Goal: Information Seeking & Learning: Learn about a topic

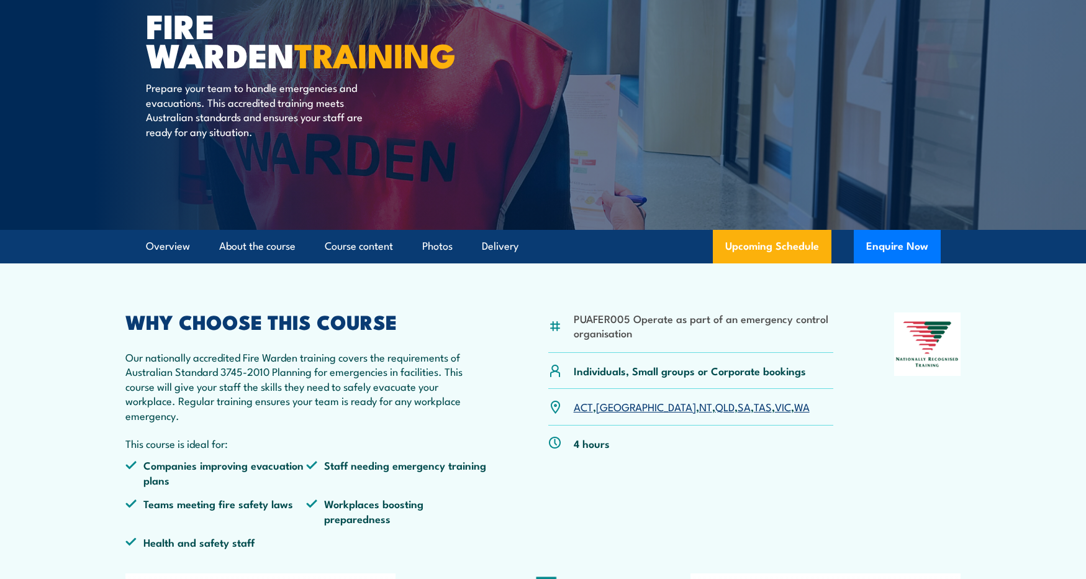
scroll to position [153, 0]
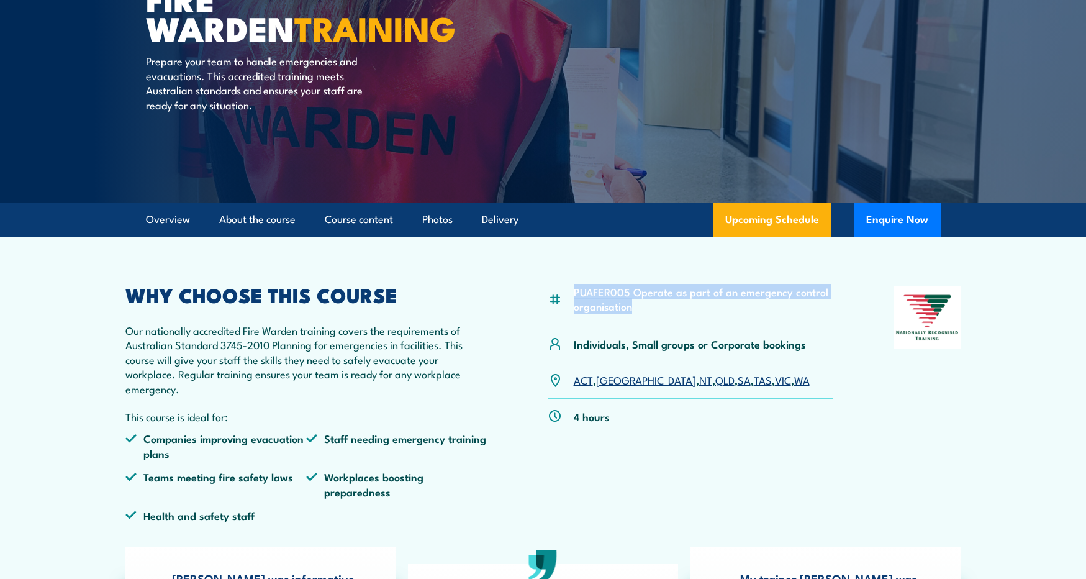
drag, startPoint x: 574, startPoint y: 291, endPoint x: 636, endPoint y: 307, distance: 64.1
click at [636, 307] on li "PUAFER005 Operate as part of an emergency control organisation" at bounding box center [704, 298] width 260 height 29
copy li "PUAFER005 Operate as part of an emergency control organisation"
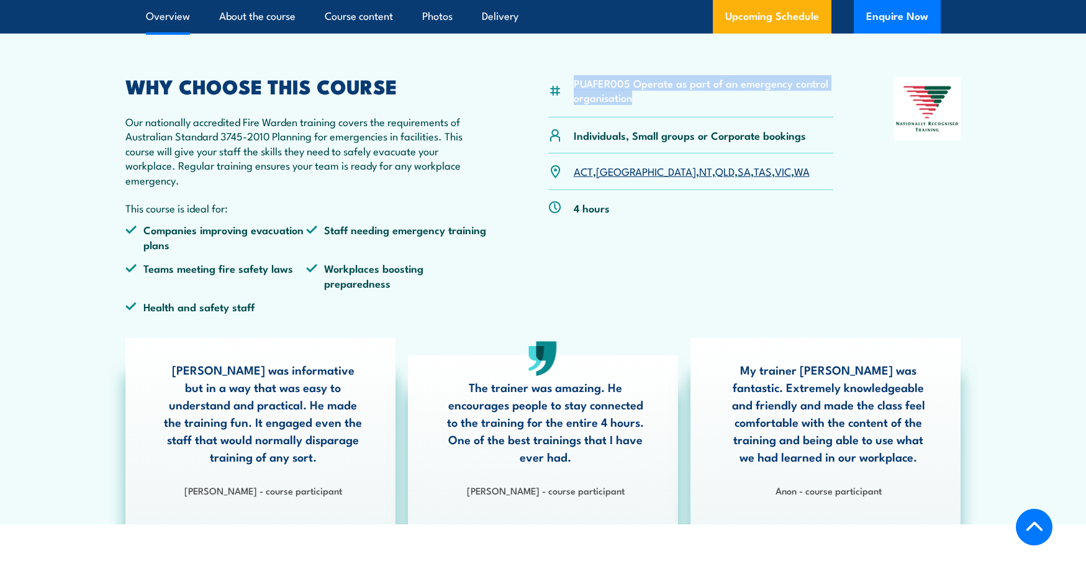
scroll to position [0, 0]
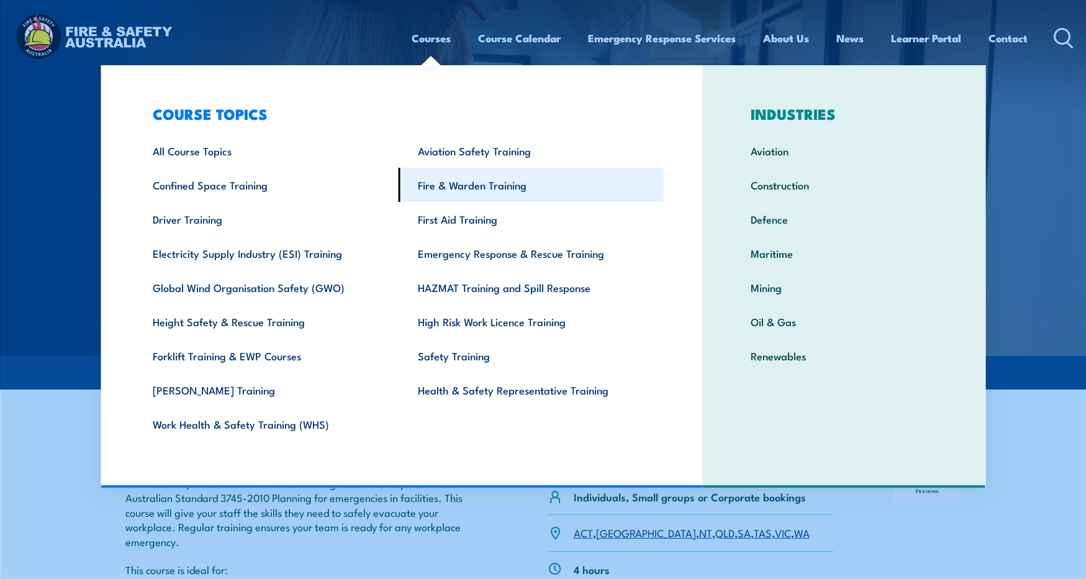
click at [469, 186] on link "Fire & Warden Training" at bounding box center [531, 185] width 265 height 34
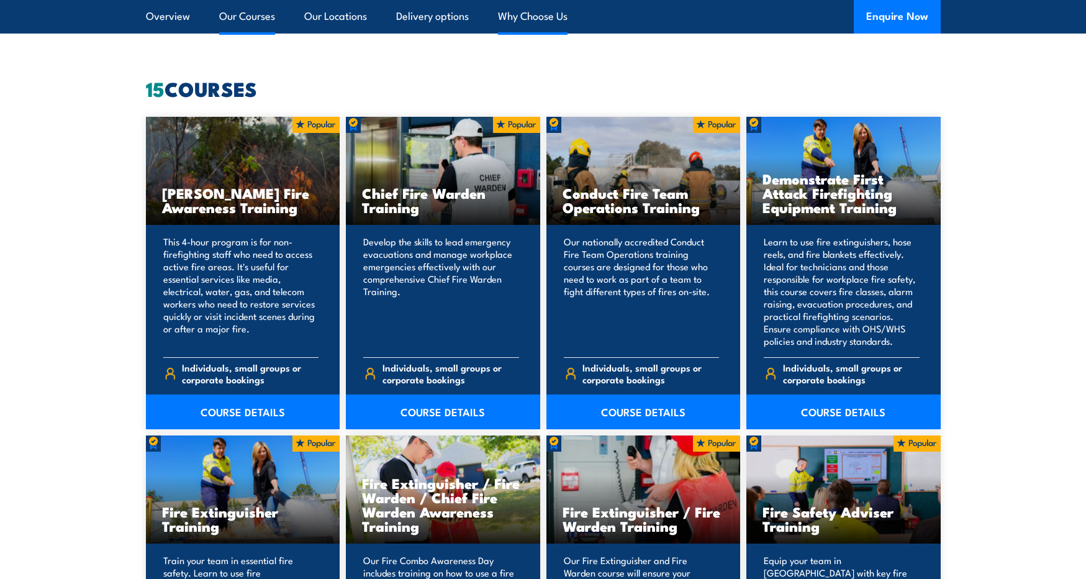
scroll to position [941, 0]
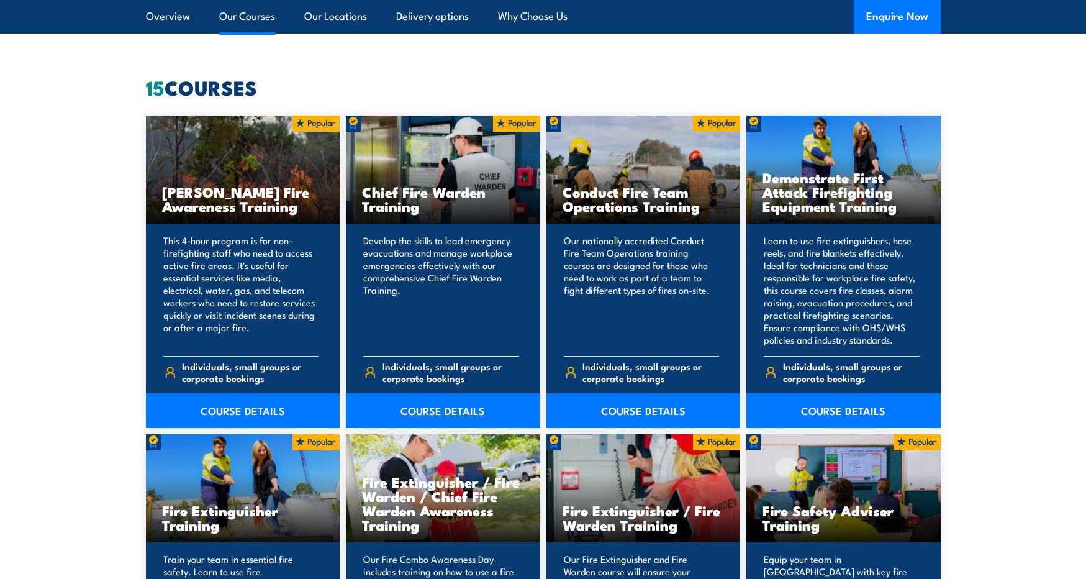
click at [450, 407] on link "COURSE DETAILS" at bounding box center [443, 410] width 194 height 35
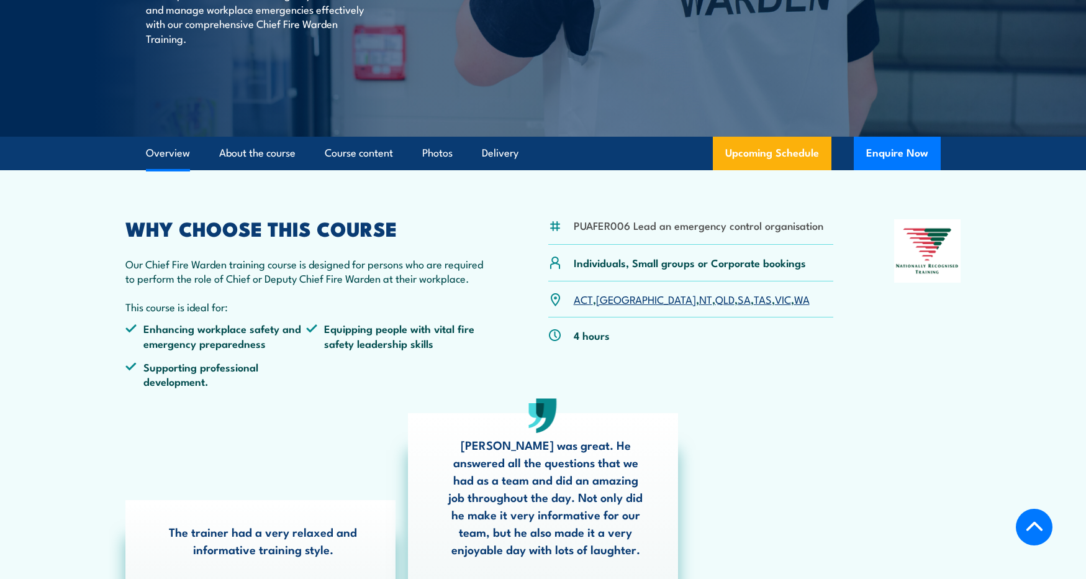
scroll to position [250, 0]
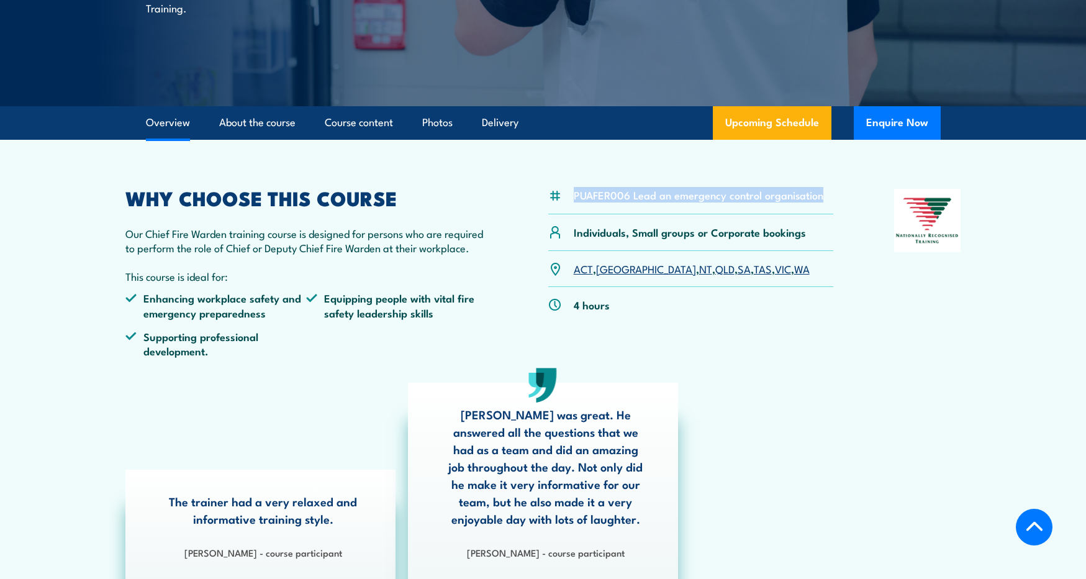
drag, startPoint x: 575, startPoint y: 194, endPoint x: 818, endPoint y: 192, distance: 242.7
click at [819, 192] on li "PUAFER006 Lead an emergency control organisation" at bounding box center [699, 194] width 250 height 14
copy li "PUAFER006 Lead an emergency control organisation"
